Goal: Use online tool/utility: Utilize a website feature to perform a specific function

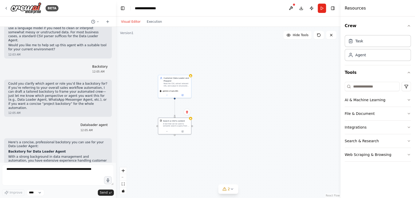
drag, startPoint x: 222, startPoint y: 89, endPoint x: 209, endPoint y: 112, distance: 26.9
click at [209, 112] on div ".deletable-edge-delete-btn { width: 20px; height: 20px; border: 0px solid #ffff…" at bounding box center [228, 113] width 225 height 172
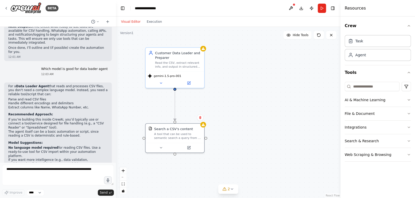
scroll to position [376, 0]
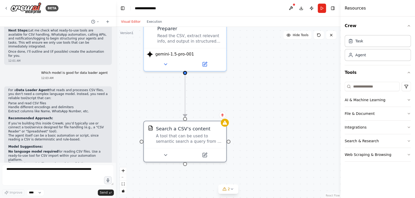
drag, startPoint x: 222, startPoint y: 98, endPoint x: 239, endPoint y: 72, distance: 30.4
click at [239, 72] on div ".deletable-edge-delete-btn { width: 20px; height: 20px; border: 0px solid #ffff…" at bounding box center [228, 113] width 225 height 172
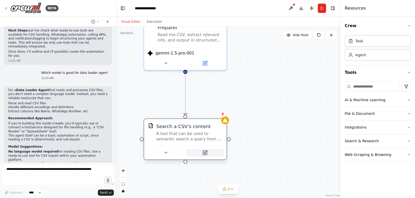
click at [203, 154] on icon at bounding box center [205, 153] width 4 height 4
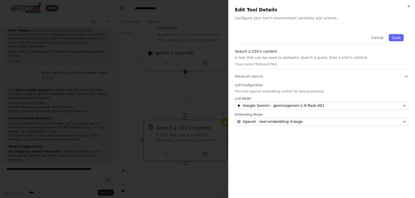
click at [256, 24] on div "Close Edit Tool Details Configure your tool's environment variables and actions…" at bounding box center [321, 99] width 187 height 198
click at [249, 19] on p "Configure your tool's environment variables and actions." at bounding box center [322, 18] width 174 height 5
click at [249, 18] on p "Configure your tool's environment variables and actions." at bounding box center [322, 18] width 174 height 5
click at [409, 6] on icon "button" at bounding box center [409, 6] width 2 height 2
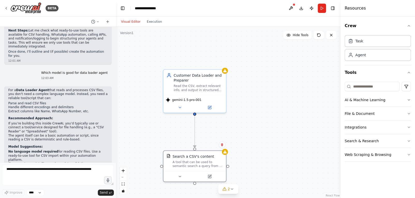
drag, startPoint x: 269, startPoint y: 123, endPoint x: 265, endPoint y: 159, distance: 36.5
click at [265, 159] on div ".deletable-edge-delete-btn { width: 20px; height: 20px; border: 0px solid #ffff…" at bounding box center [228, 113] width 225 height 172
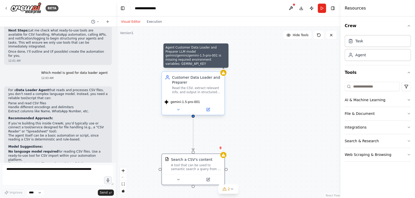
click at [225, 75] on div at bounding box center [223, 73] width 6 height 6
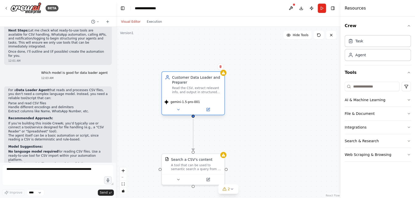
click at [191, 94] on div "Read the CSV, extract relevant info, and output in structured format for the ne…" at bounding box center [196, 90] width 49 height 8
click at [182, 110] on button at bounding box center [178, 110] width 29 height 6
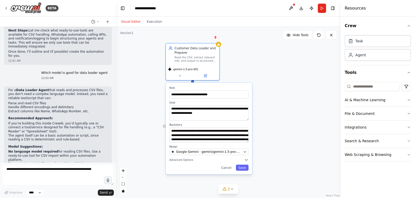
drag, startPoint x: 300, startPoint y: 124, endPoint x: 291, endPoint y: 89, distance: 36.6
click at [291, 89] on div ".deletable-edge-delete-btn { width: 20px; height: 20px; border: 0px solid #ffff…" at bounding box center [228, 113] width 225 height 172
click at [246, 158] on icon "button" at bounding box center [246, 160] width 4 height 4
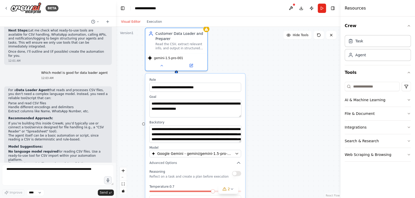
drag, startPoint x: 299, startPoint y: 99, endPoint x: 284, endPoint y: 68, distance: 34.6
click at [284, 68] on div ".deletable-edge-delete-btn { width: 20px; height: 20px; border: 0px solid #ffff…" at bounding box center [228, 113] width 225 height 172
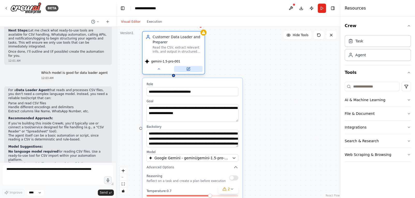
click at [188, 70] on icon at bounding box center [188, 69] width 3 height 3
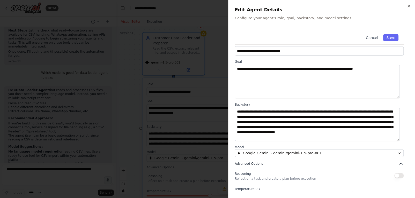
scroll to position [0, 0]
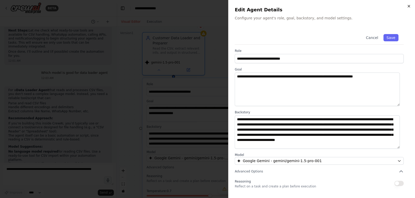
click at [408, 7] on icon "button" at bounding box center [409, 6] width 4 height 4
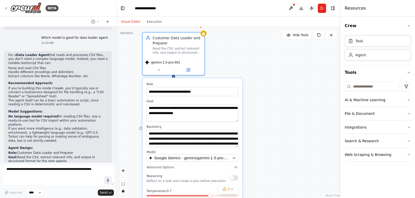
scroll to position [413, 0]
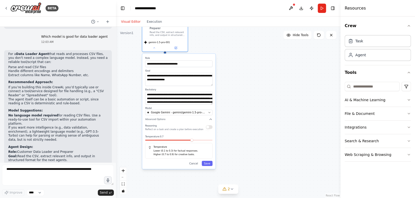
drag, startPoint x: 218, startPoint y: 116, endPoint x: 214, endPoint y: 82, distance: 34.0
click at [214, 82] on div "**********" at bounding box center [178, 111] width 73 height 115
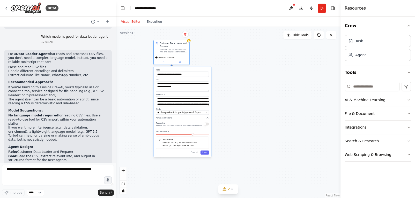
drag, startPoint x: 183, startPoint y: 132, endPoint x: 177, endPoint y: 116, distance: 16.6
click at [177, 116] on div "**********" at bounding box center [182, 111] width 57 height 91
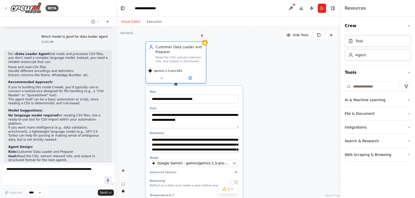
drag, startPoint x: 240, startPoint y: 83, endPoint x: 252, endPoint y: 136, distance: 54.1
click at [252, 136] on div ".deletable-edge-delete-btn { width: 20px; height: 20px; border: 0px solid #ffff…" at bounding box center [228, 113] width 225 height 172
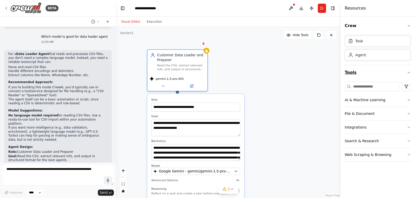
click at [409, 72] on icon "button" at bounding box center [409, 73] width 4 height 4
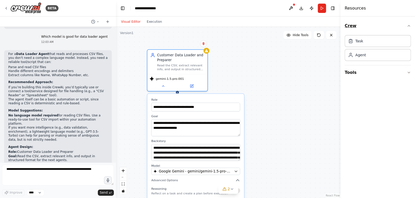
click at [408, 26] on icon "button" at bounding box center [409, 26] width 4 height 4
click at [323, 7] on button "Run" at bounding box center [322, 8] width 8 height 9
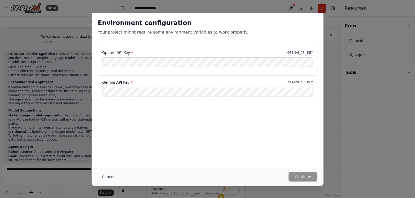
click at [131, 52] on label "OpenAI API Key *" at bounding box center [117, 52] width 31 height 5
click at [303, 182] on div "Cancel Continue" at bounding box center [208, 177] width 232 height 18
click at [109, 177] on button "Cancel" at bounding box center [108, 177] width 20 height 9
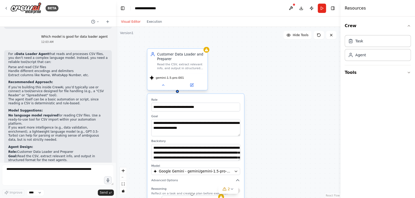
click at [193, 66] on div "Read the CSV, extract relevant info, and output in structured format for the ne…" at bounding box center [180, 67] width 47 height 8
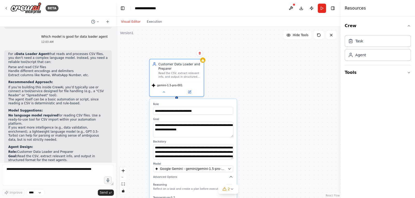
drag, startPoint x: 254, startPoint y: 64, endPoint x: 252, endPoint y: 67, distance: 3.1
click at [252, 71] on div ".deletable-edge-delete-btn { width: 20px; height: 20px; border: 0px solid #ffff…" at bounding box center [228, 113] width 225 height 172
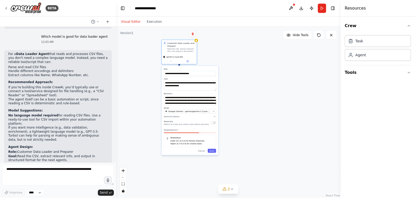
drag, startPoint x: 249, startPoint y: 112, endPoint x: 234, endPoint y: 74, distance: 41.3
click at [234, 74] on div ".deletable-edge-delete-btn { width: 20px; height: 20px; border: 0px solid #ffff…" at bounding box center [228, 113] width 225 height 172
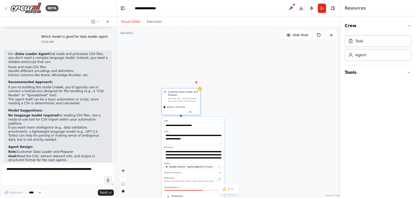
drag, startPoint x: 216, startPoint y: 62, endPoint x: 222, endPoint y: 111, distance: 49.5
click at [222, 111] on div ".deletable-edge-delete-btn { width: 20px; height: 20px; border: 0px solid #ffff…" at bounding box center [228, 113] width 225 height 172
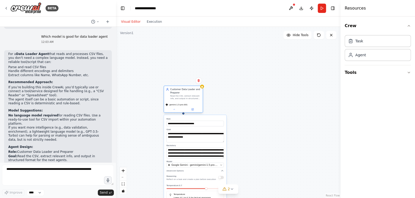
click at [182, 96] on div "Read the CSV, extract relevant info, and output in structured format for the ne…" at bounding box center [185, 97] width 31 height 5
click at [174, 110] on icon at bounding box center [174, 109] width 3 height 3
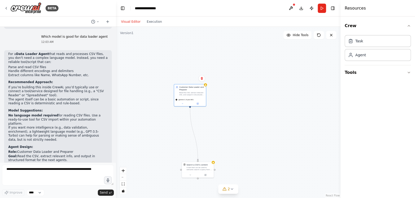
drag, startPoint x: 218, startPoint y: 136, endPoint x: 213, endPoint y: 119, distance: 16.9
click at [213, 119] on div ".deletable-edge-delete-btn { width: 20px; height: 20px; border: 0px solid #ffff…" at bounding box center [228, 113] width 225 height 172
click at [189, 84] on div "Read the CSV, extract relevant info, and output in structured format for the ne…" at bounding box center [188, 82] width 25 height 4
click at [371, 55] on div "Agent" at bounding box center [378, 55] width 66 height 12
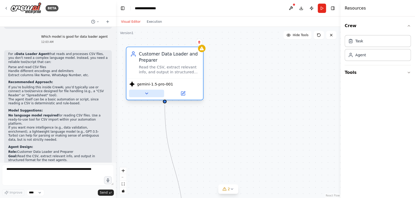
click at [144, 92] on icon at bounding box center [146, 93] width 5 height 5
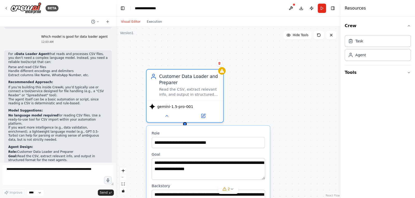
drag, startPoint x: 251, startPoint y: 82, endPoint x: 272, endPoint y: 103, distance: 29.3
click at [272, 103] on div ".deletable-edge-delete-btn { width: 20px; height: 20px; border: 0px solid #ffff…" at bounding box center [228, 113] width 225 height 172
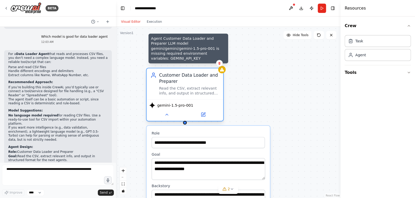
click at [223, 72] on div at bounding box center [222, 70] width 8 height 8
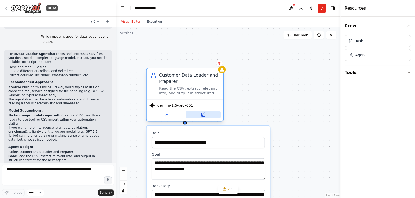
click at [202, 112] on button at bounding box center [202, 115] width 35 height 8
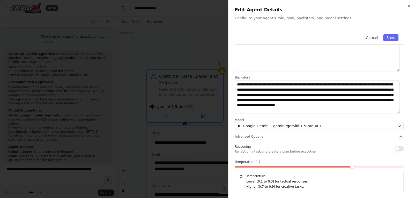
scroll to position [35, 0]
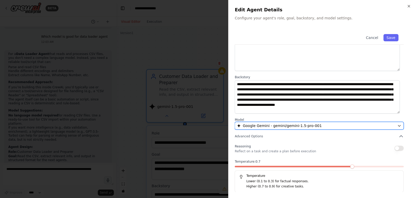
click at [303, 126] on span "Google Gemini - gemini/gemini-1.5-pro-001" at bounding box center [282, 125] width 79 height 5
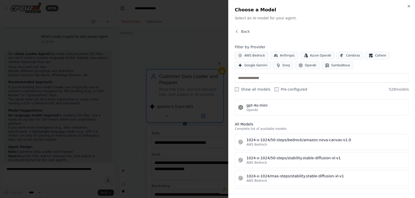
scroll to position [0, 0]
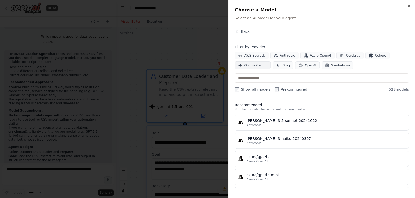
click at [253, 65] on span "Google Gemini" at bounding box center [255, 65] width 23 height 4
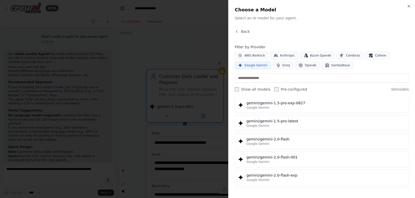
scroll to position [236, 0]
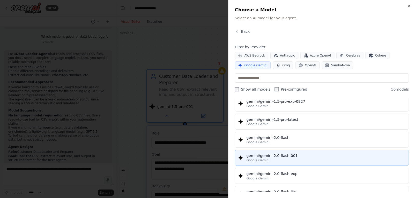
click at [280, 157] on div "gemini/gemini-2.0-flash-001" at bounding box center [325, 155] width 159 height 5
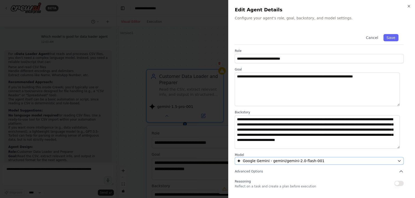
scroll to position [35, 0]
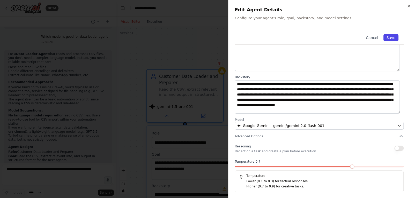
click at [385, 39] on button "Save" at bounding box center [390, 37] width 15 height 7
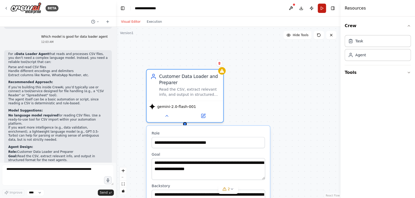
click at [319, 6] on button "Run" at bounding box center [322, 8] width 8 height 9
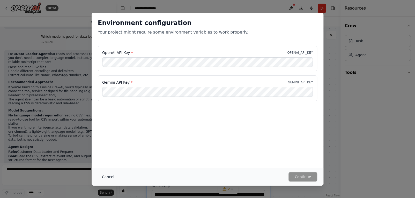
click at [103, 178] on button "Cancel" at bounding box center [108, 177] width 20 height 9
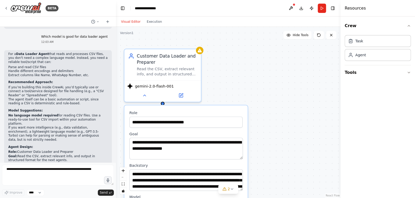
drag, startPoint x: 282, startPoint y: 104, endPoint x: 259, endPoint y: 83, distance: 30.2
click at [259, 83] on div ".deletable-edge-delete-btn { width: 20px; height: 20px; border: 0px solid #ffff…" at bounding box center [228, 113] width 225 height 172
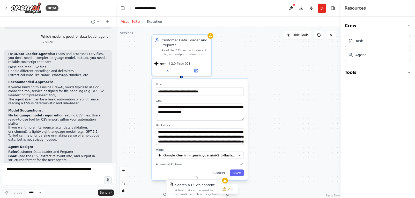
drag, startPoint x: 279, startPoint y: 114, endPoint x: 273, endPoint y: 86, distance: 28.4
click at [273, 86] on div ".deletable-edge-delete-btn { width: 20px; height: 20px; border: 0px solid #ffff…" at bounding box center [228, 113] width 225 height 172
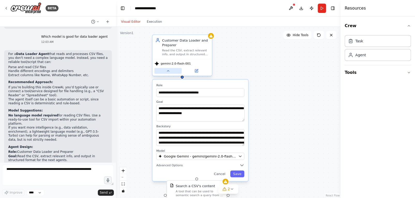
click at [170, 71] on button at bounding box center [167, 71] width 27 height 6
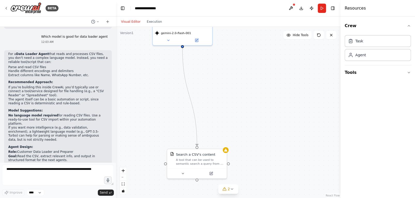
drag, startPoint x: 223, startPoint y: 103, endPoint x: 223, endPoint y: 73, distance: 30.8
click at [223, 73] on div ".deletable-edge-delete-btn { width: 20px; height: 20px; border: 0px solid #ffff…" at bounding box center [228, 113] width 225 height 172
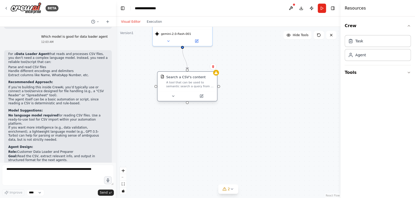
drag, startPoint x: 180, startPoint y: 157, endPoint x: 170, endPoint y: 78, distance: 79.2
click at [170, 78] on div "Search a CSV's content" at bounding box center [185, 77] width 39 height 5
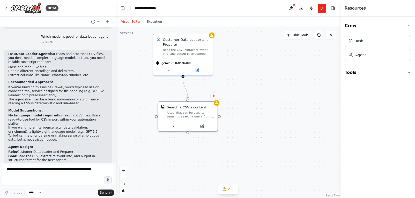
drag, startPoint x: 230, startPoint y: 68, endPoint x: 233, endPoint y: 108, distance: 40.5
click at [233, 108] on div ".deletable-edge-delete-btn { width: 20px; height: 20px; border: 0px solid #ffff…" at bounding box center [228, 113] width 225 height 172
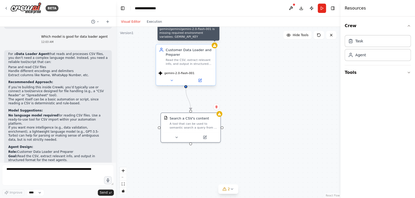
click at [215, 45] on icon at bounding box center [214, 45] width 3 height 3
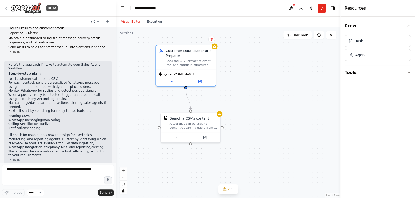
scroll to position [0, 0]
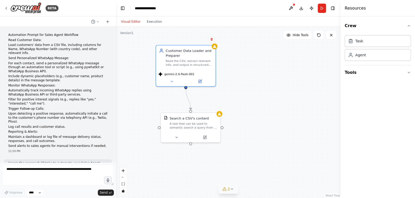
click at [227, 192] on button "2" at bounding box center [228, 190] width 20 height 10
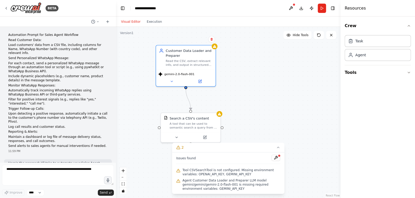
click at [194, 172] on span "Tool CSVSearchTool is not configured. Missing environment variables: OPENAI_API…" at bounding box center [231, 172] width 98 height 8
click at [208, 185] on span "Agent Customer Data Loader and Preparer LLM model gemini/gemini/gemini-2.0-flas…" at bounding box center [231, 185] width 98 height 12
click at [189, 132] on div at bounding box center [190, 137] width 59 height 10
click at [200, 135] on button at bounding box center [204, 137] width 27 height 6
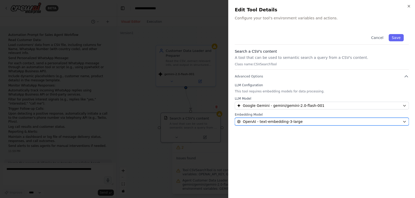
click at [339, 122] on div "OpenAI - text-embedding-3-large" at bounding box center [318, 121] width 163 height 5
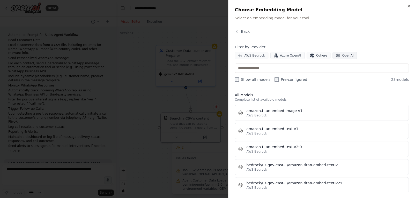
click at [334, 58] on button "OpenAI" at bounding box center [344, 56] width 24 height 8
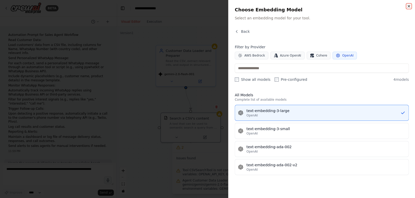
click at [407, 7] on icon "button" at bounding box center [409, 6] width 4 height 4
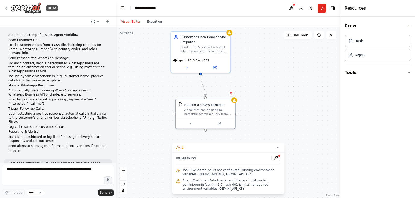
drag, startPoint x: 242, startPoint y: 122, endPoint x: 257, endPoint y: 108, distance: 20.1
click at [257, 108] on div ".deletable-edge-delete-btn { width: 20px; height: 20px; border: 0px solid #ffff…" at bounding box center [228, 113] width 225 height 172
drag, startPoint x: 200, startPoint y: 73, endPoint x: 193, endPoint y: 78, distance: 8.2
click at [193, 78] on div ".deletable-edge-delete-btn { width: 20px; height: 20px; border: 0px solid #ffff…" at bounding box center [228, 113] width 225 height 172
drag, startPoint x: 204, startPoint y: 88, endPoint x: 220, endPoint y: 103, distance: 21.8
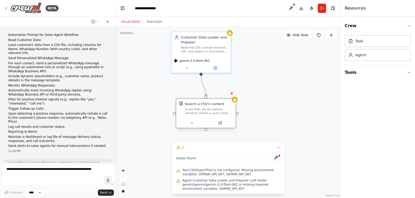
drag, startPoint x: 206, startPoint y: 95, endPoint x: 203, endPoint y: 85, distance: 10.6
click at [203, 85] on div "Customer Data Loader and Preparer Read the CSV, extract relevant info, and outp…" at bounding box center [228, 113] width 225 height 172
click at [319, 8] on button "Run" at bounding box center [322, 8] width 8 height 9
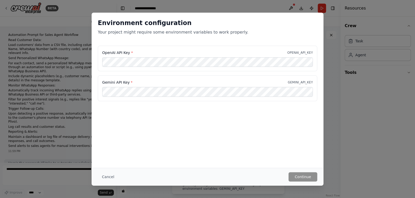
click at [117, 176] on div "Cancel Continue" at bounding box center [207, 177] width 219 height 9
click at [109, 177] on button "Cancel" at bounding box center [108, 177] width 20 height 9
